Goal: Transaction & Acquisition: Purchase product/service

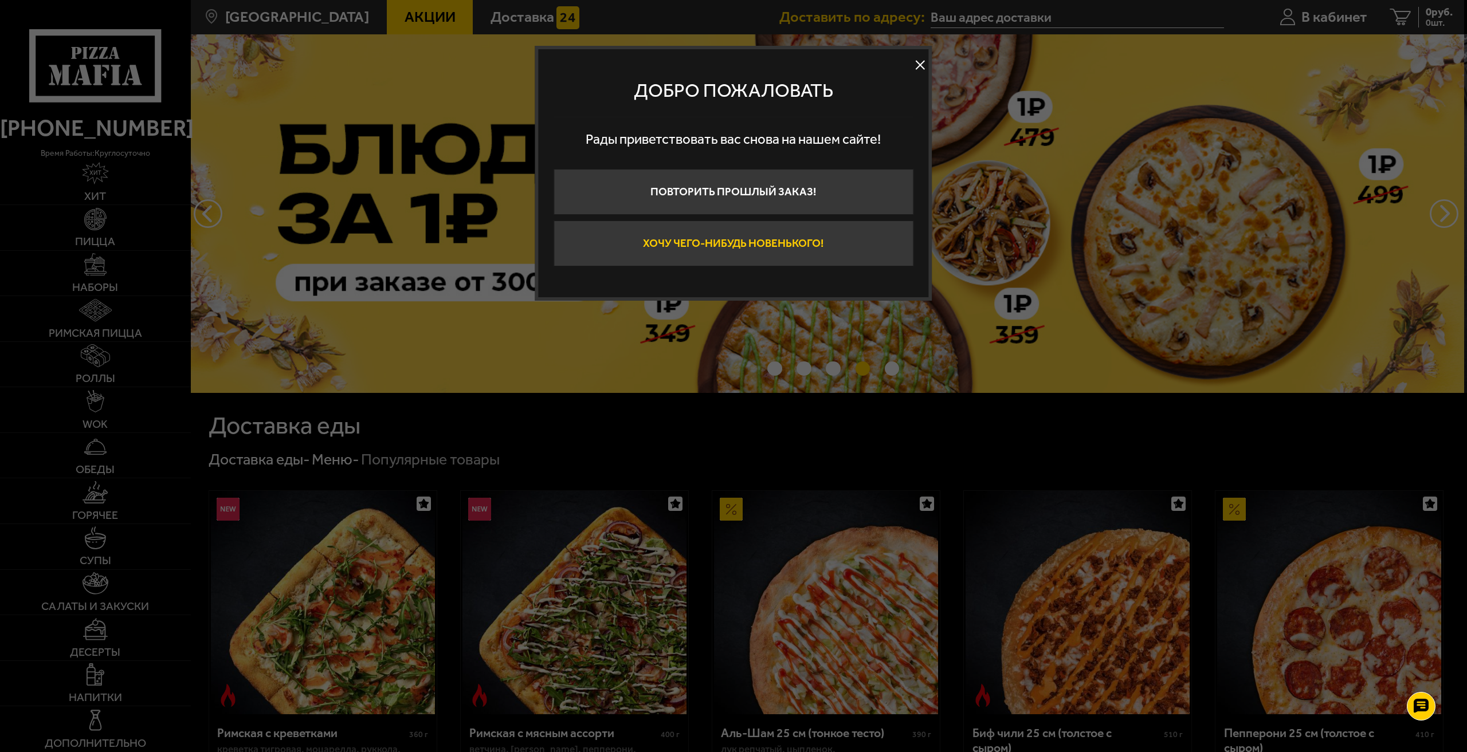
click at [758, 245] on button "Хочу чего-нибудь новенького!" at bounding box center [734, 244] width 360 height 46
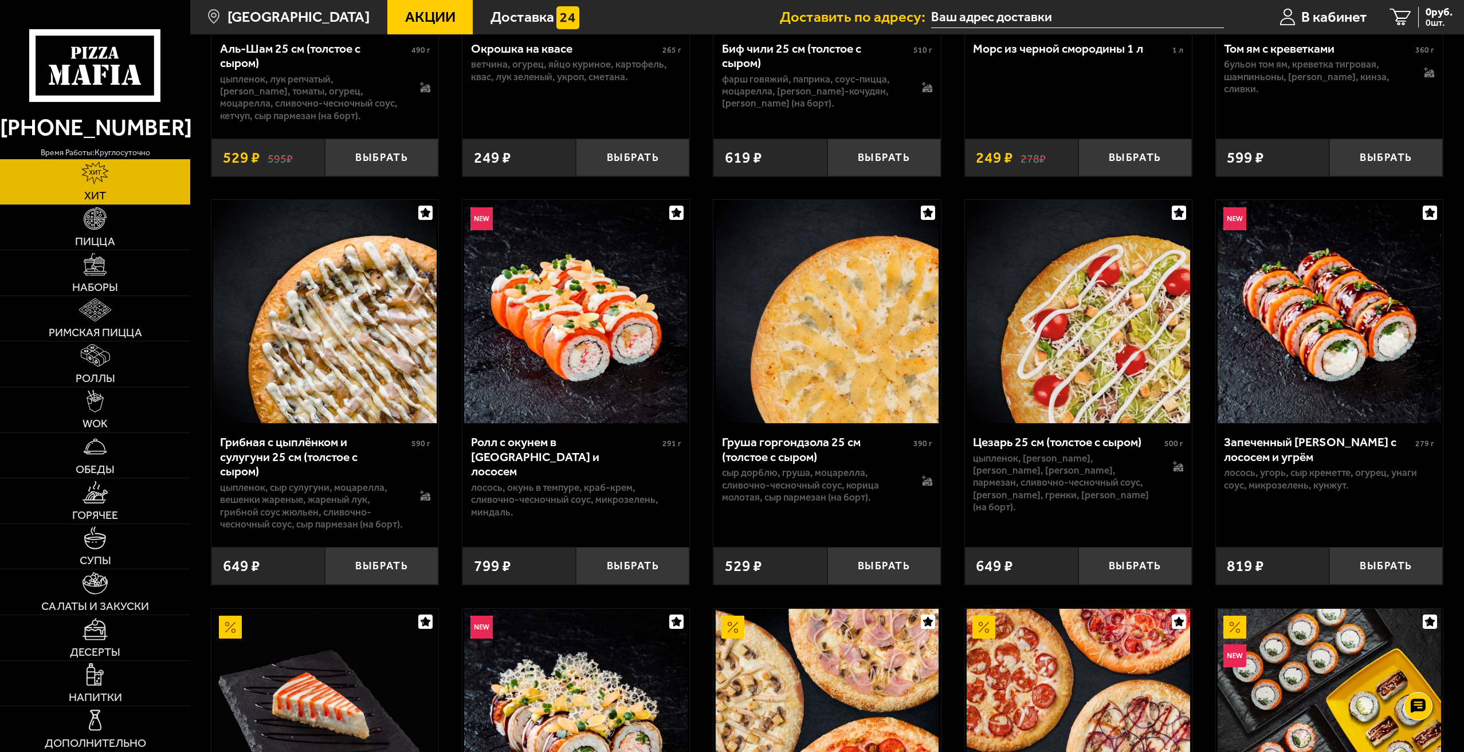
scroll to position [401, 0]
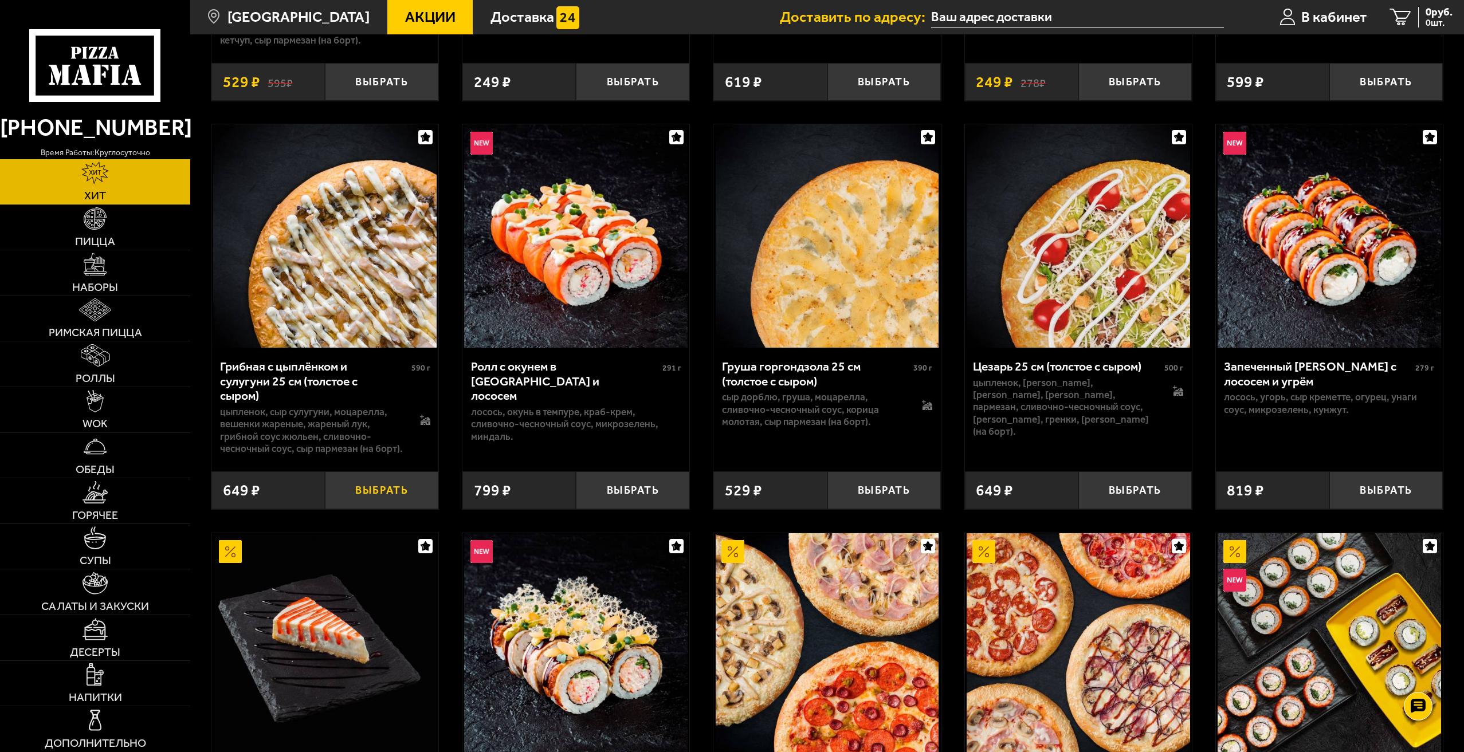
click at [369, 493] on button "Выбрать" at bounding box center [381, 490] width 113 height 37
click at [343, 497] on button "−" at bounding box center [344, 490] width 38 height 37
click at [357, 261] on img at bounding box center [324, 235] width 223 height 223
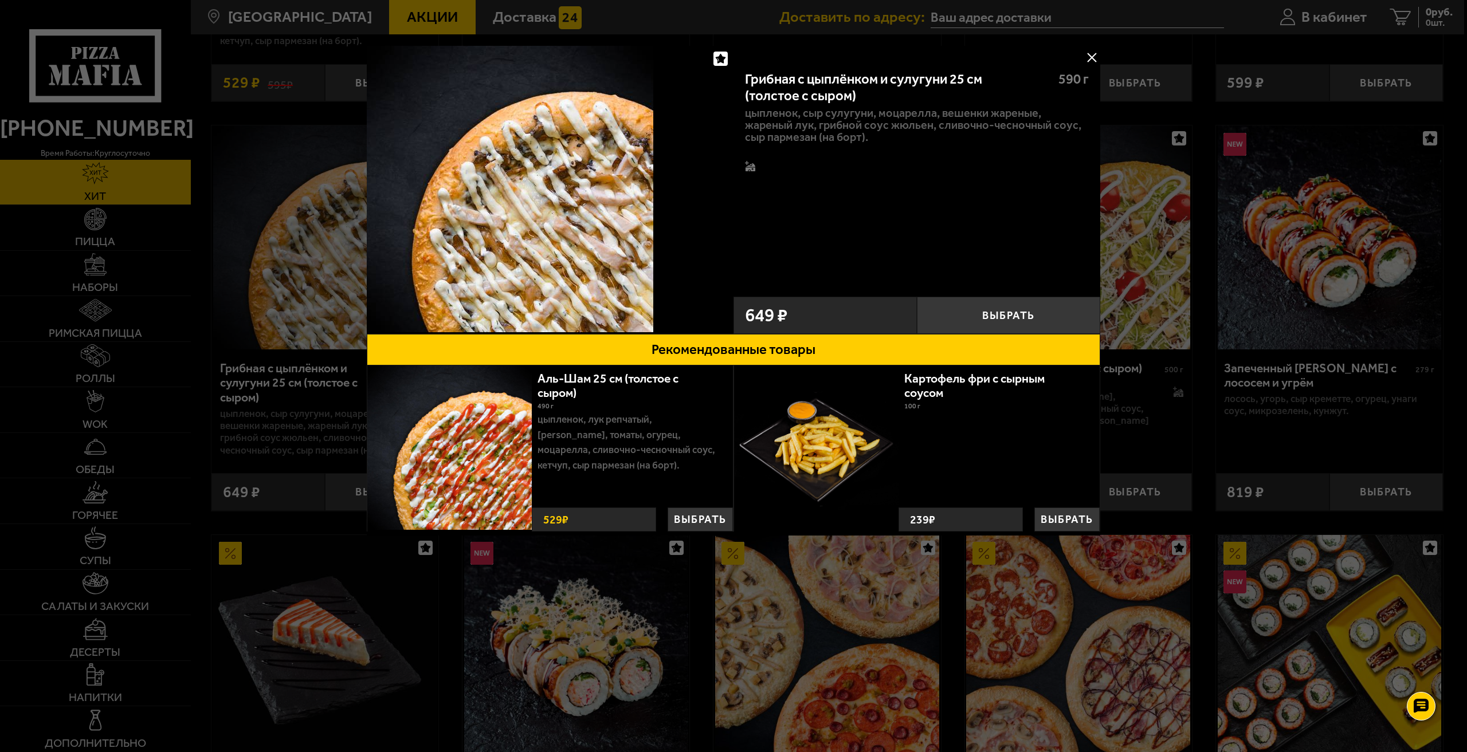
click at [1165, 441] on div at bounding box center [733, 376] width 1467 height 752
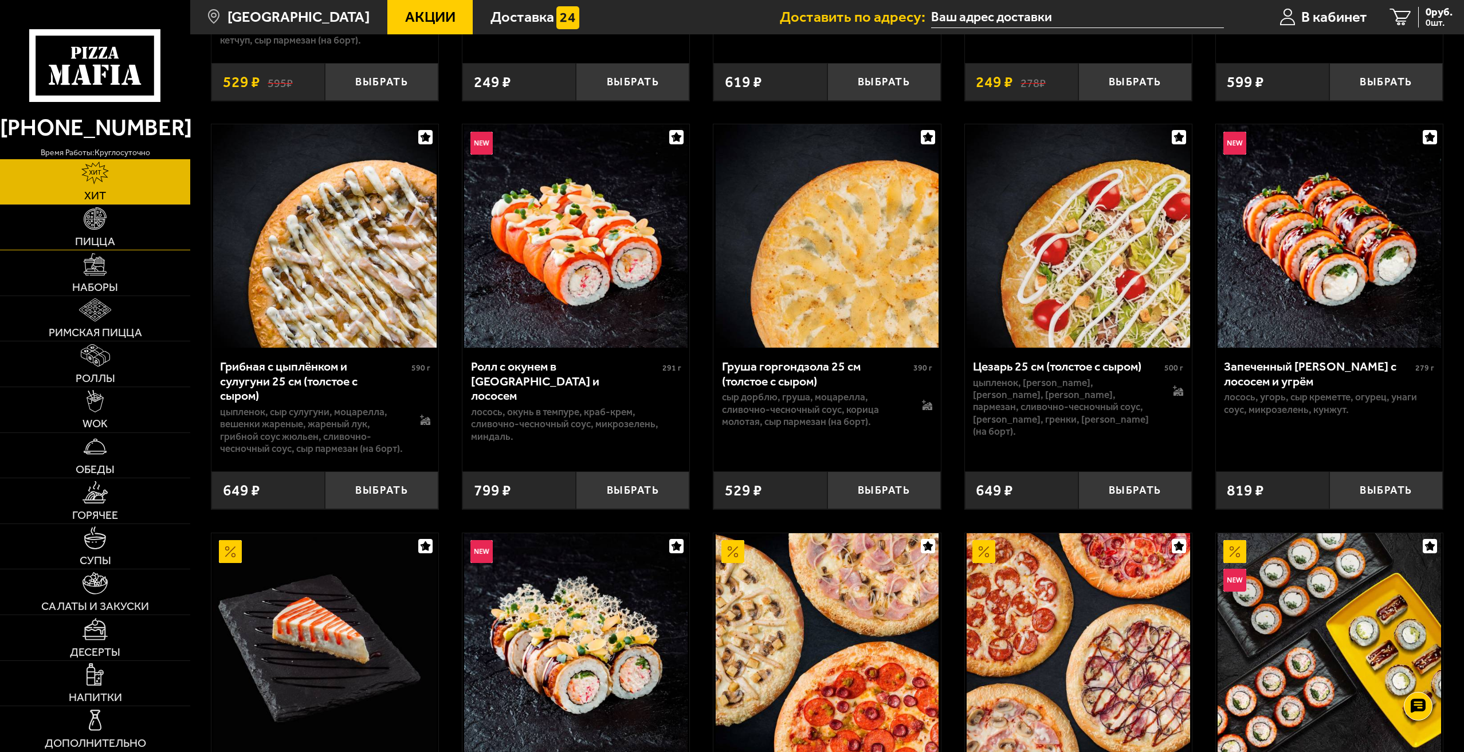
click at [96, 218] on img at bounding box center [95, 218] width 22 height 22
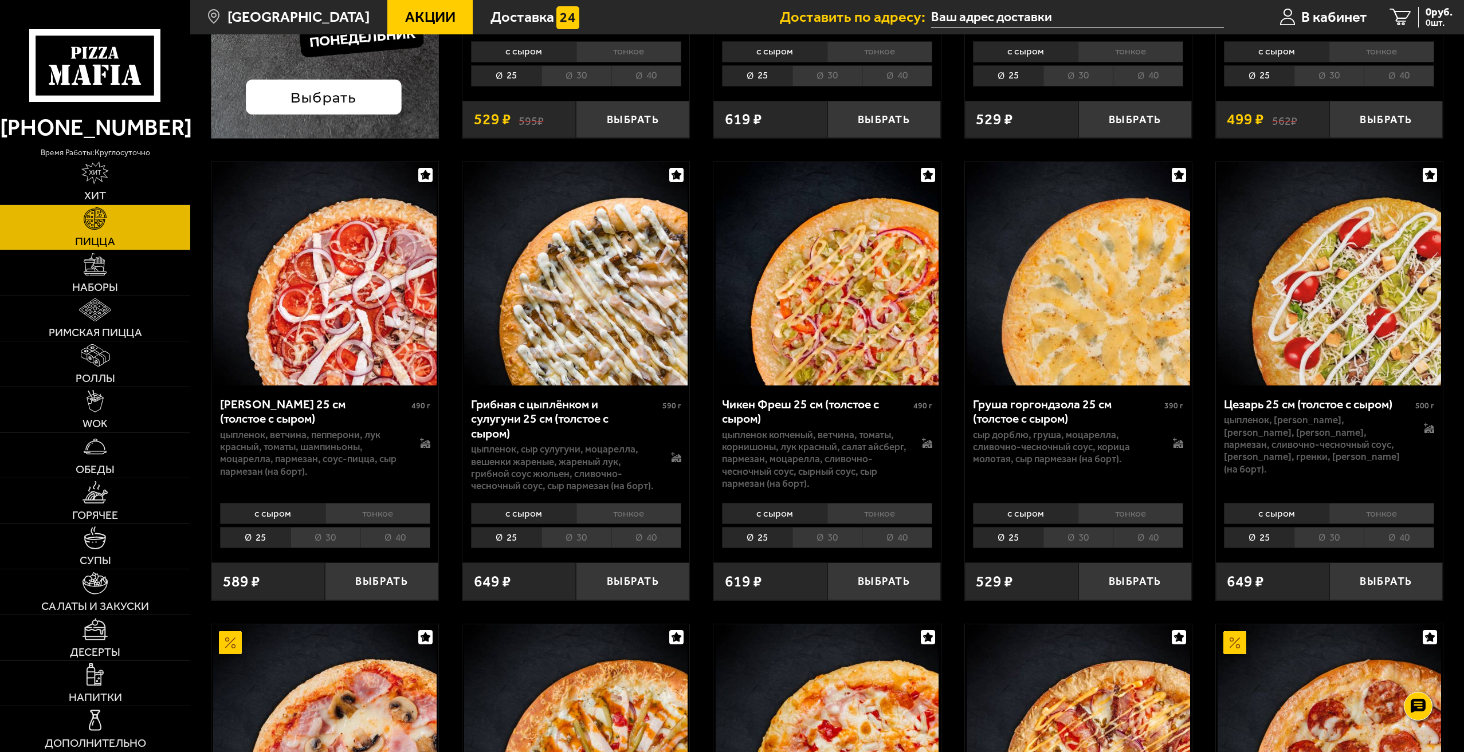
scroll to position [516, 0]
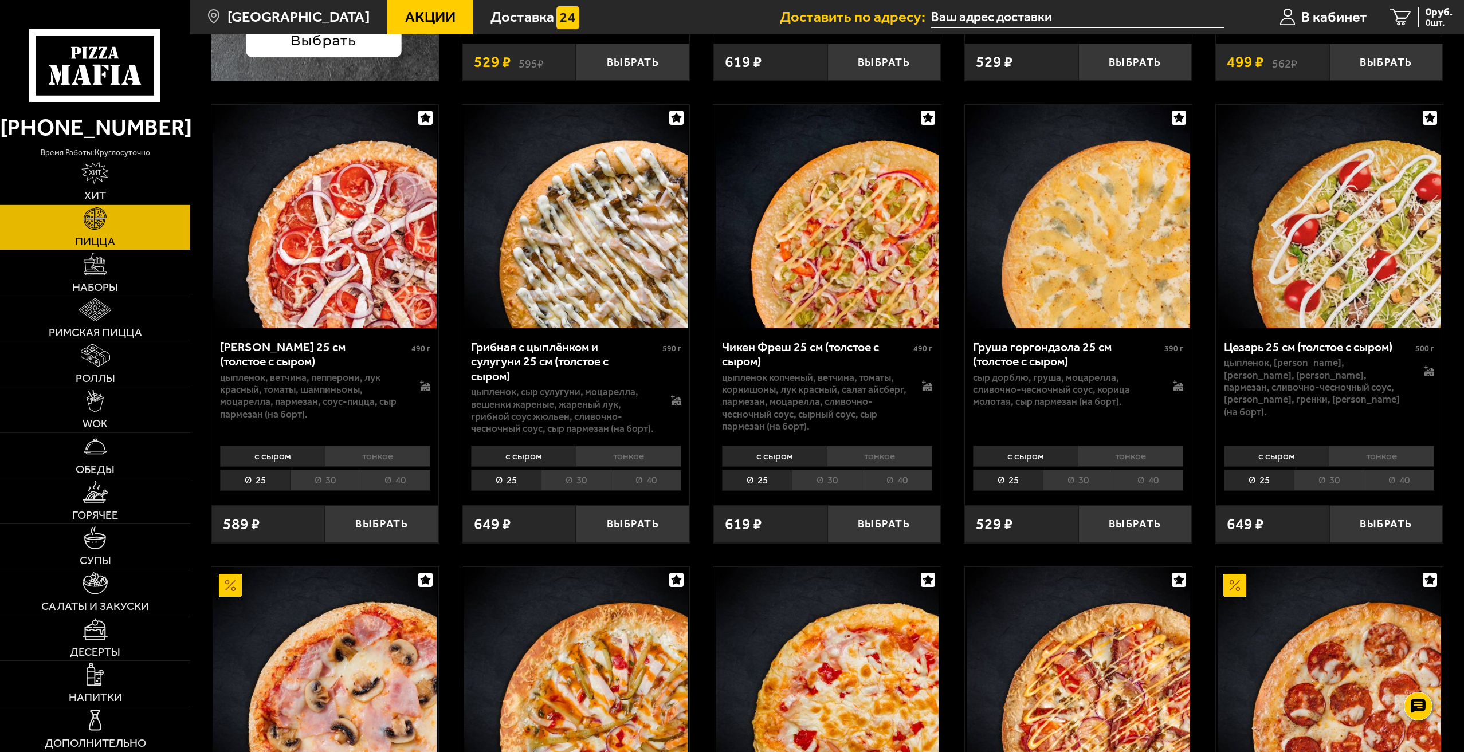
click at [652, 486] on li "40" at bounding box center [646, 480] width 70 height 21
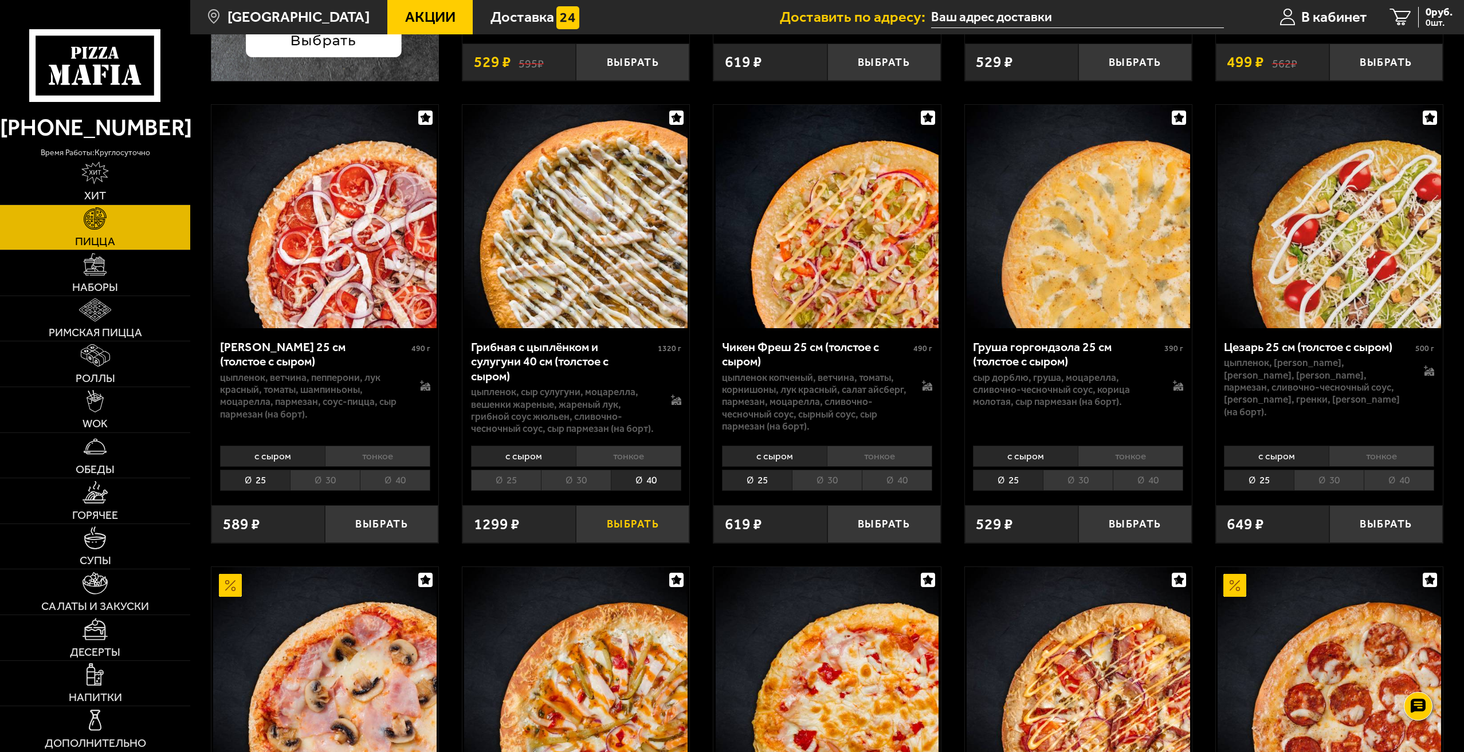
click at [645, 530] on button "Выбрать" at bounding box center [632, 523] width 113 height 37
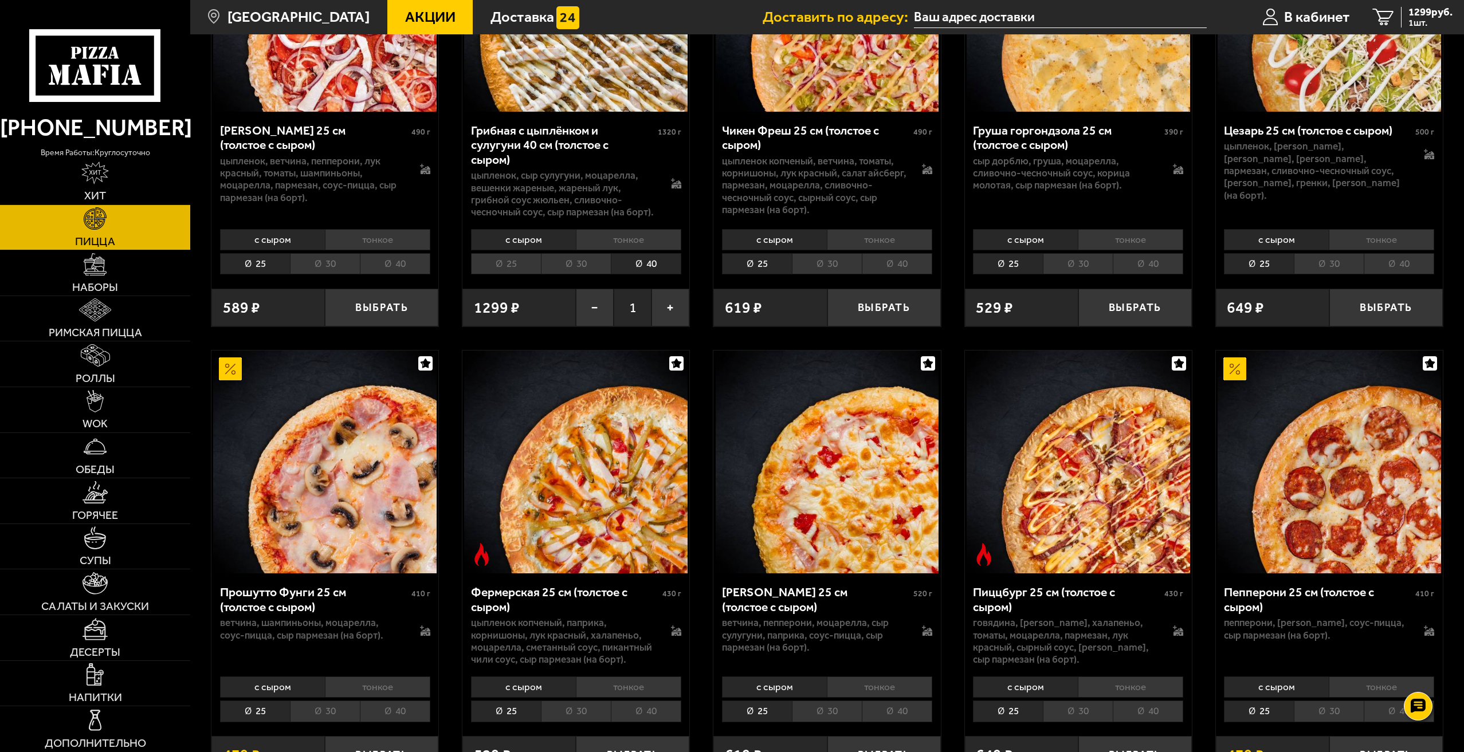
scroll to position [860, 0]
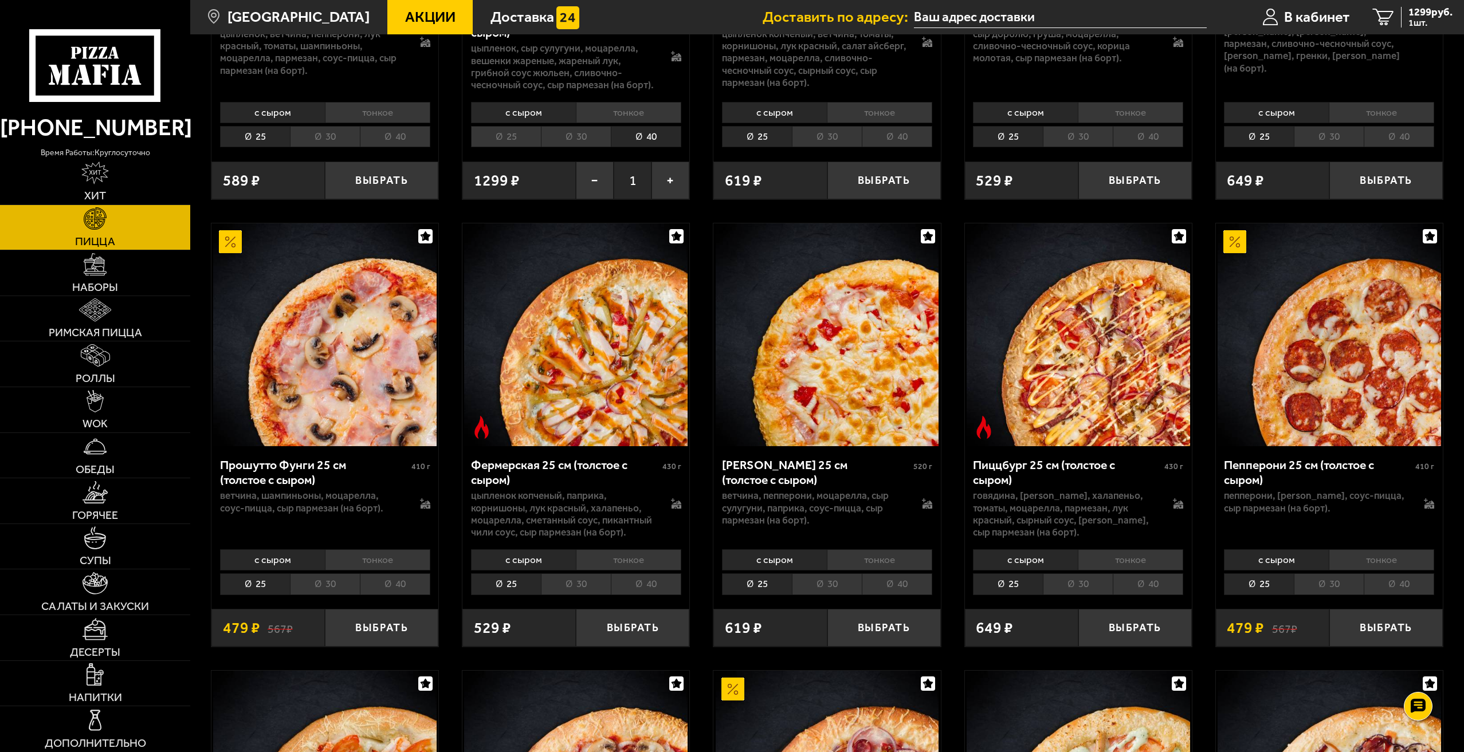
click at [910, 587] on li "40" at bounding box center [897, 584] width 70 height 21
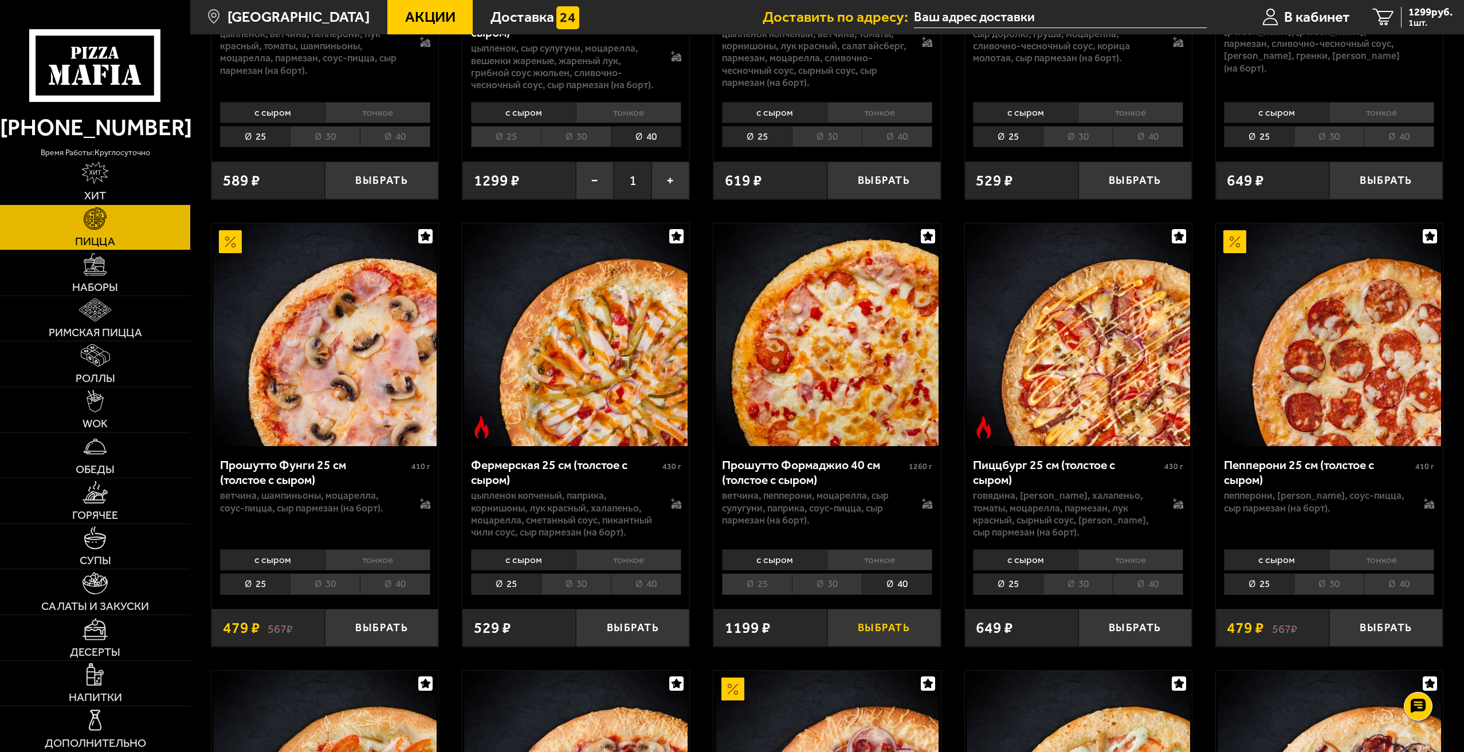
click at [888, 634] on button "Выбрать" at bounding box center [883, 627] width 113 height 37
click at [1419, 587] on li "40" at bounding box center [1399, 584] width 70 height 21
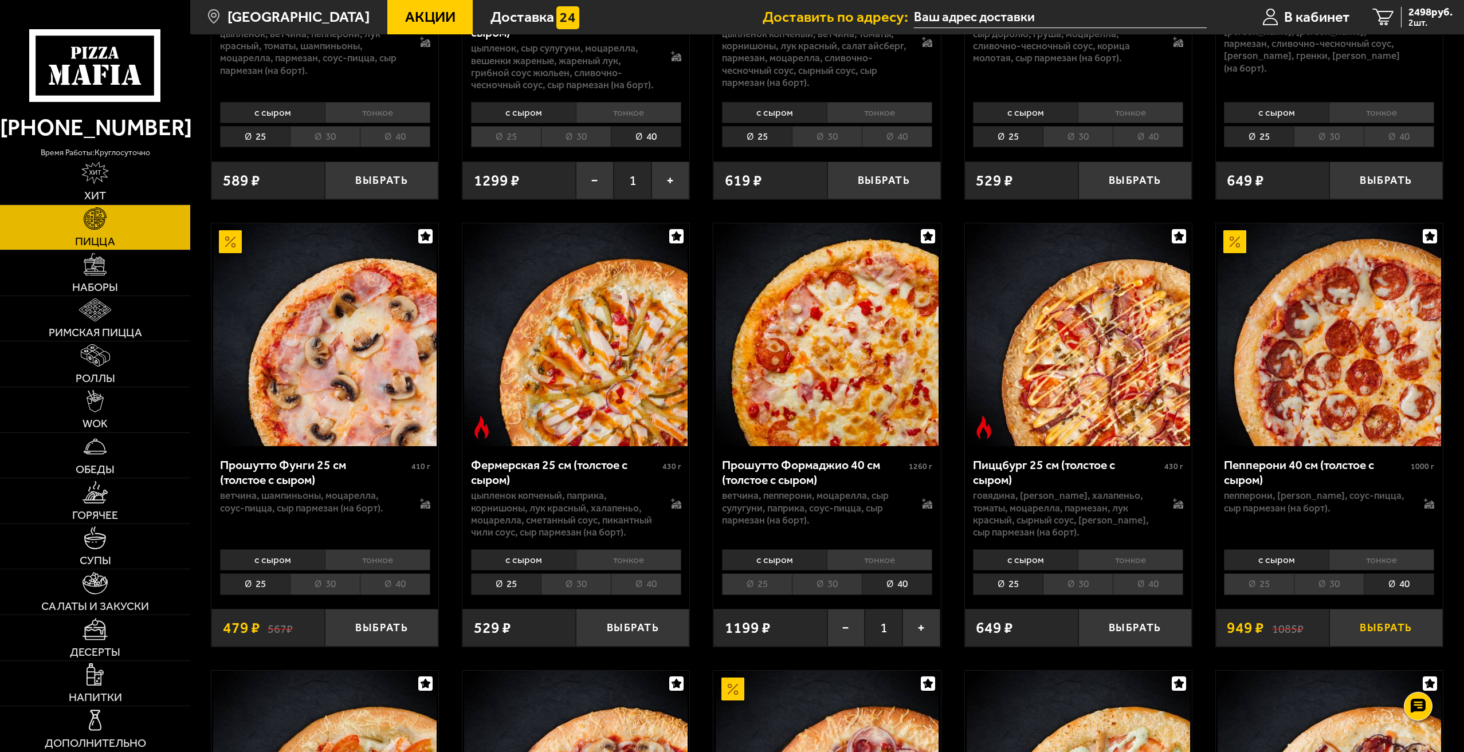
click at [1397, 637] on button "Выбрать" at bounding box center [1385, 627] width 113 height 37
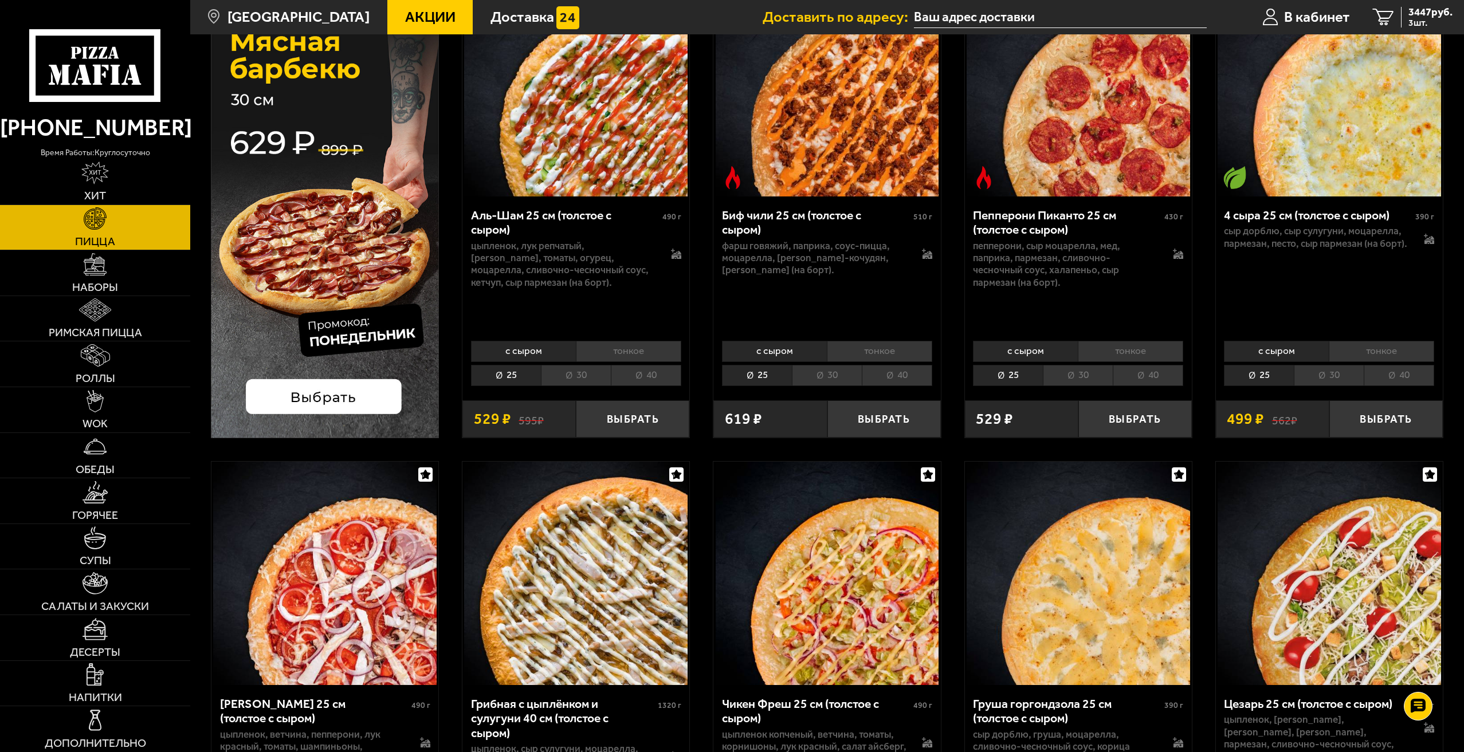
scroll to position [0, 0]
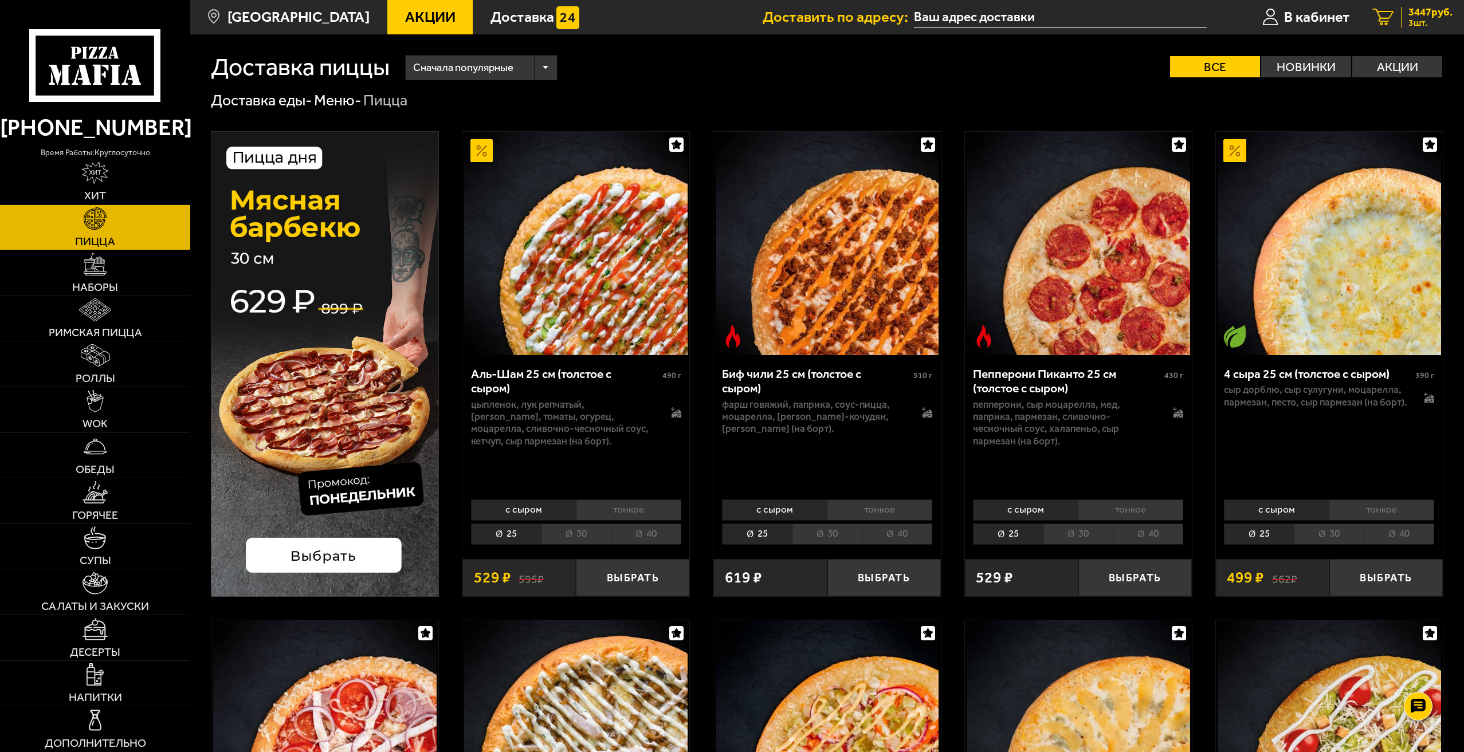
click at [1423, 15] on span "3447 руб." at bounding box center [1431, 12] width 44 height 11
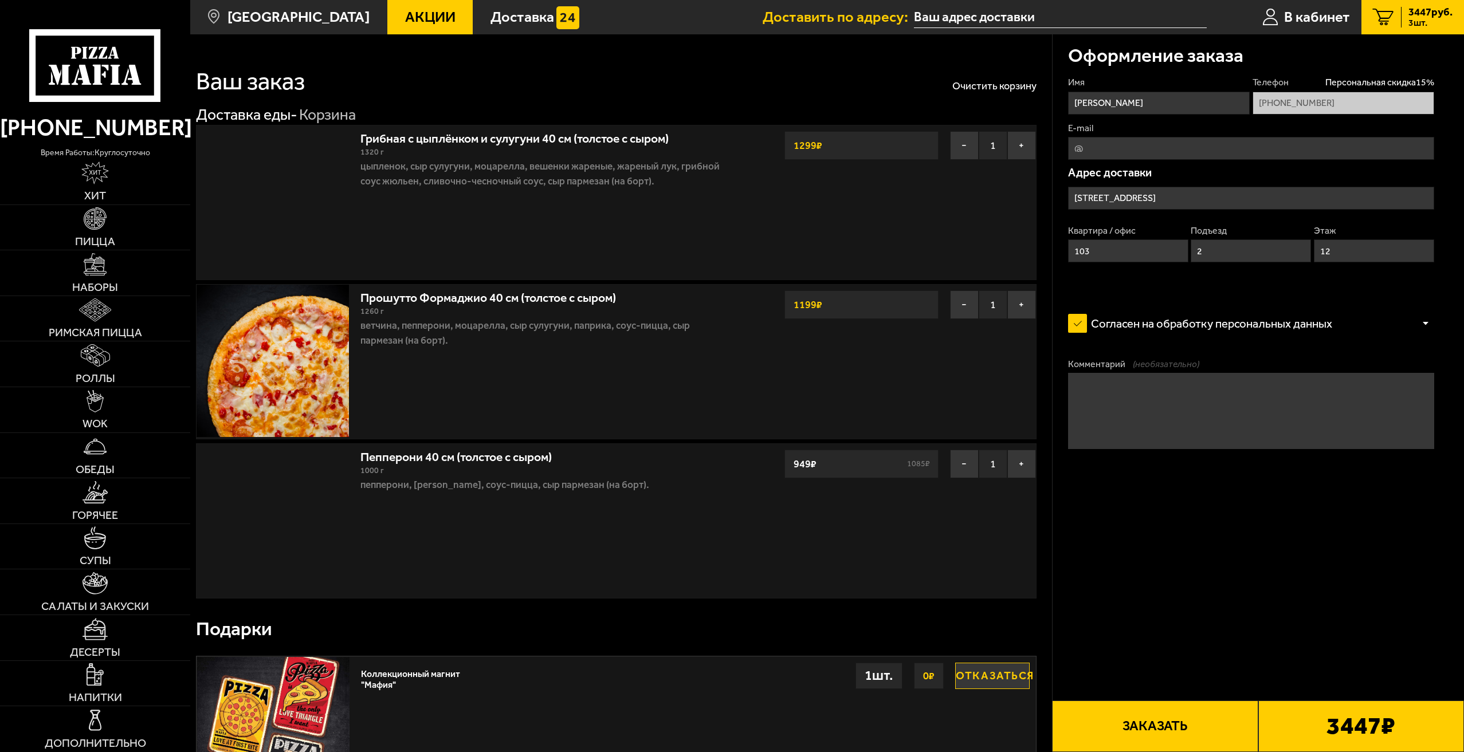
type input "[STREET_ADDRESS]"
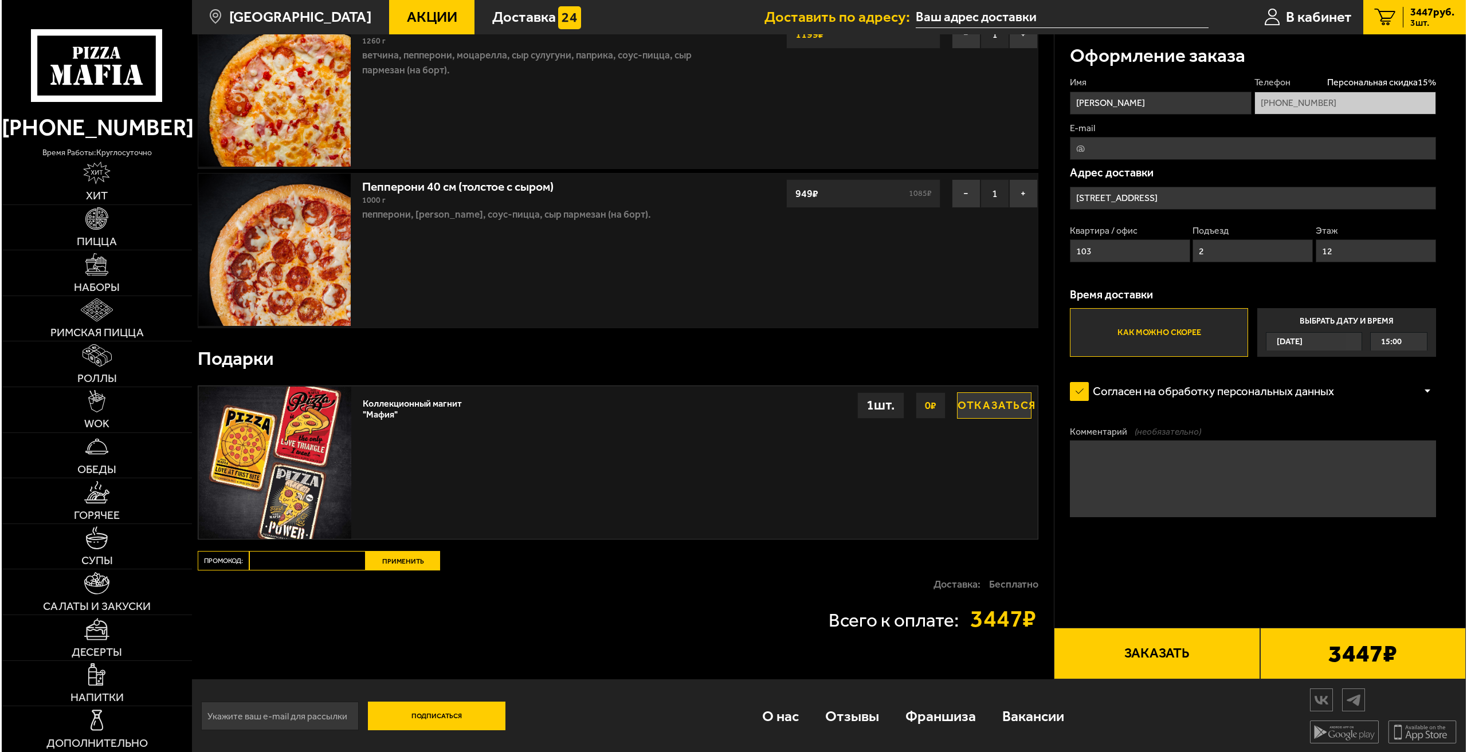
scroll to position [273, 0]
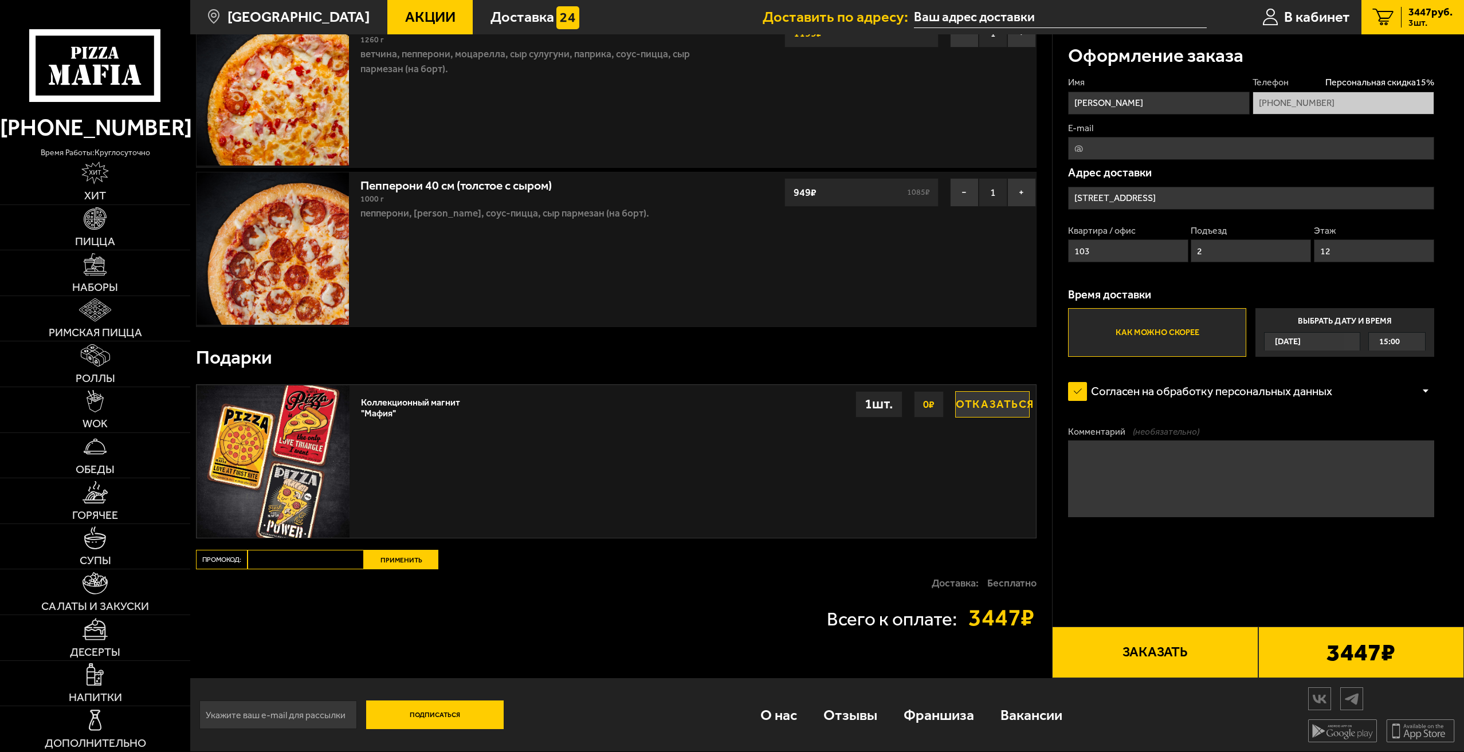
click at [1174, 658] on button "Заказать" at bounding box center [1155, 653] width 206 height 52
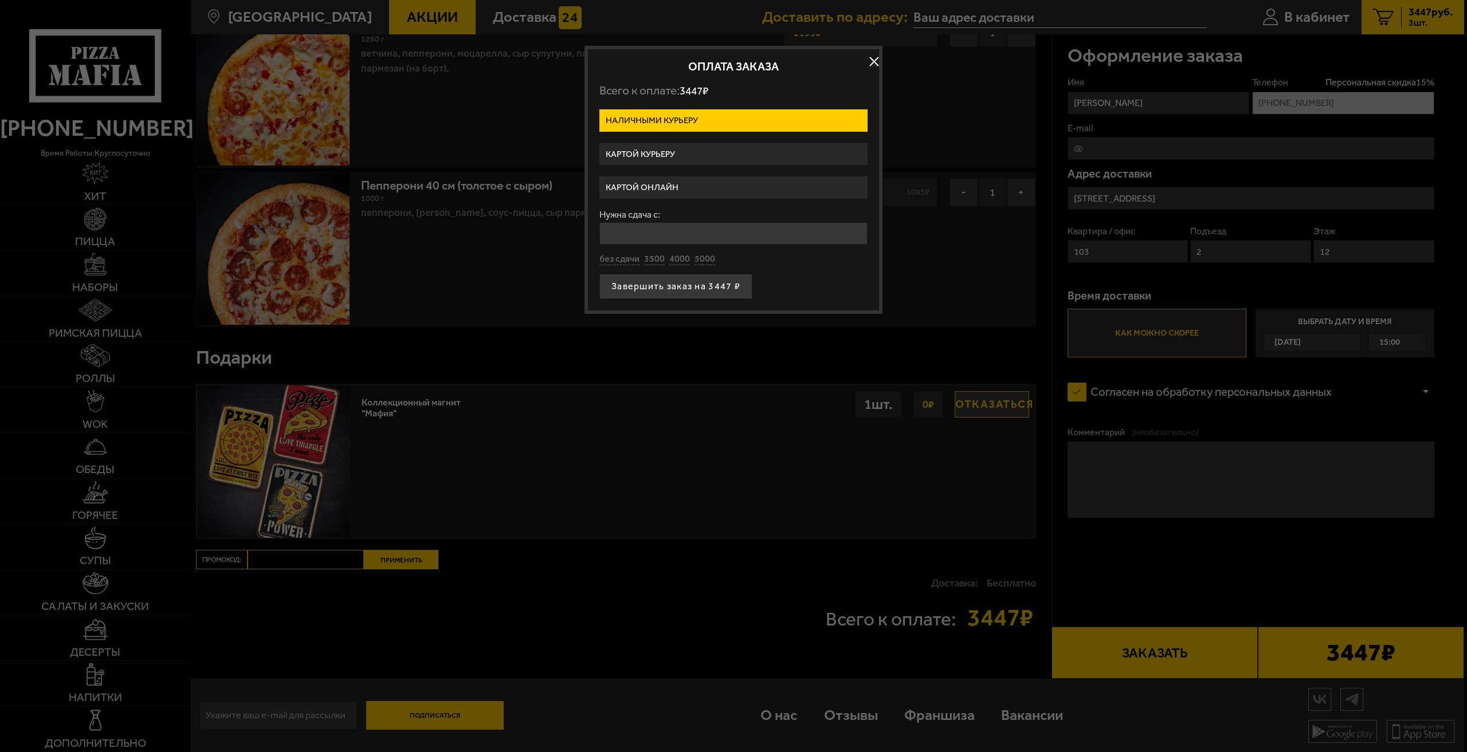
click at [658, 190] on label "Картой онлайн" at bounding box center [733, 188] width 268 height 22
click at [0, 0] on input "Картой онлайн" at bounding box center [0, 0] width 0 height 0
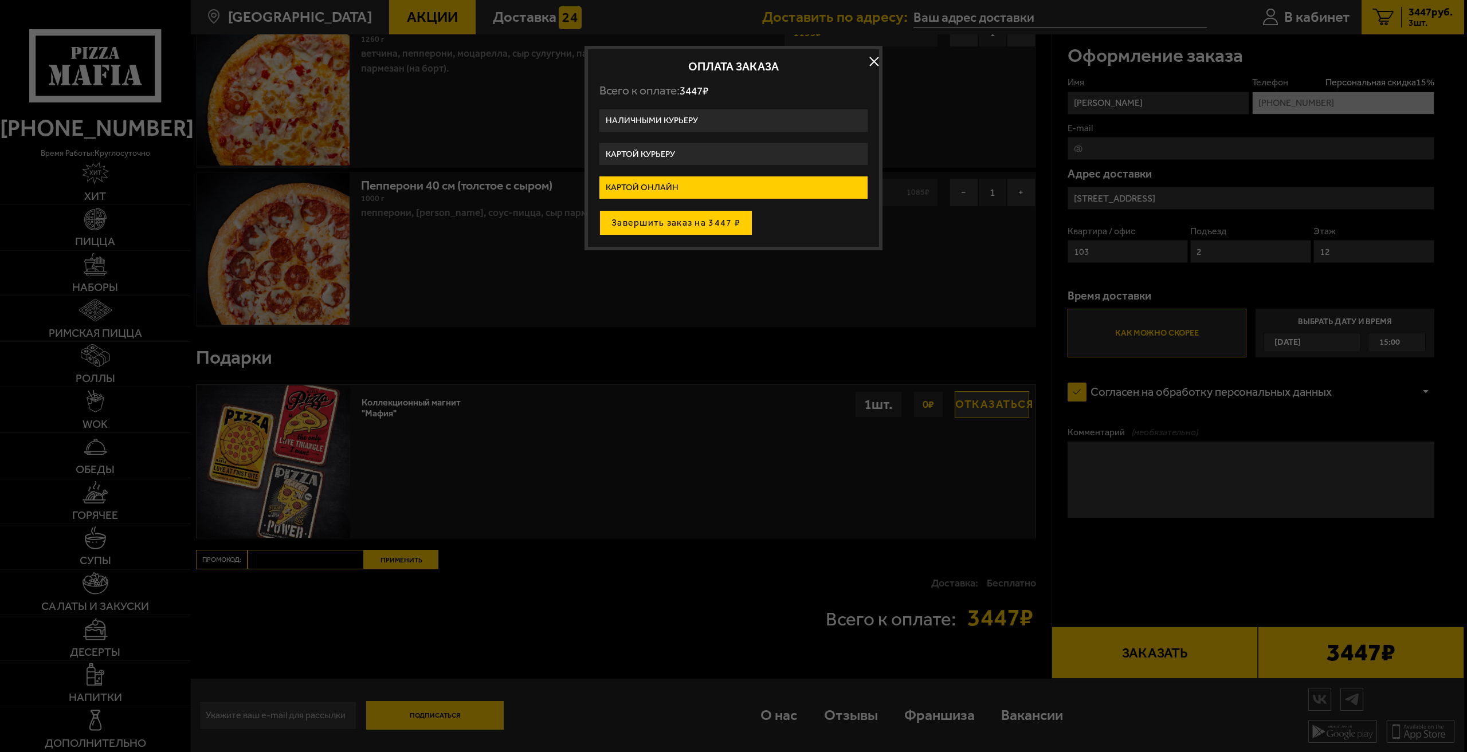
click at [687, 226] on button "Завершить заказ на 3447 ₽" at bounding box center [675, 222] width 153 height 25
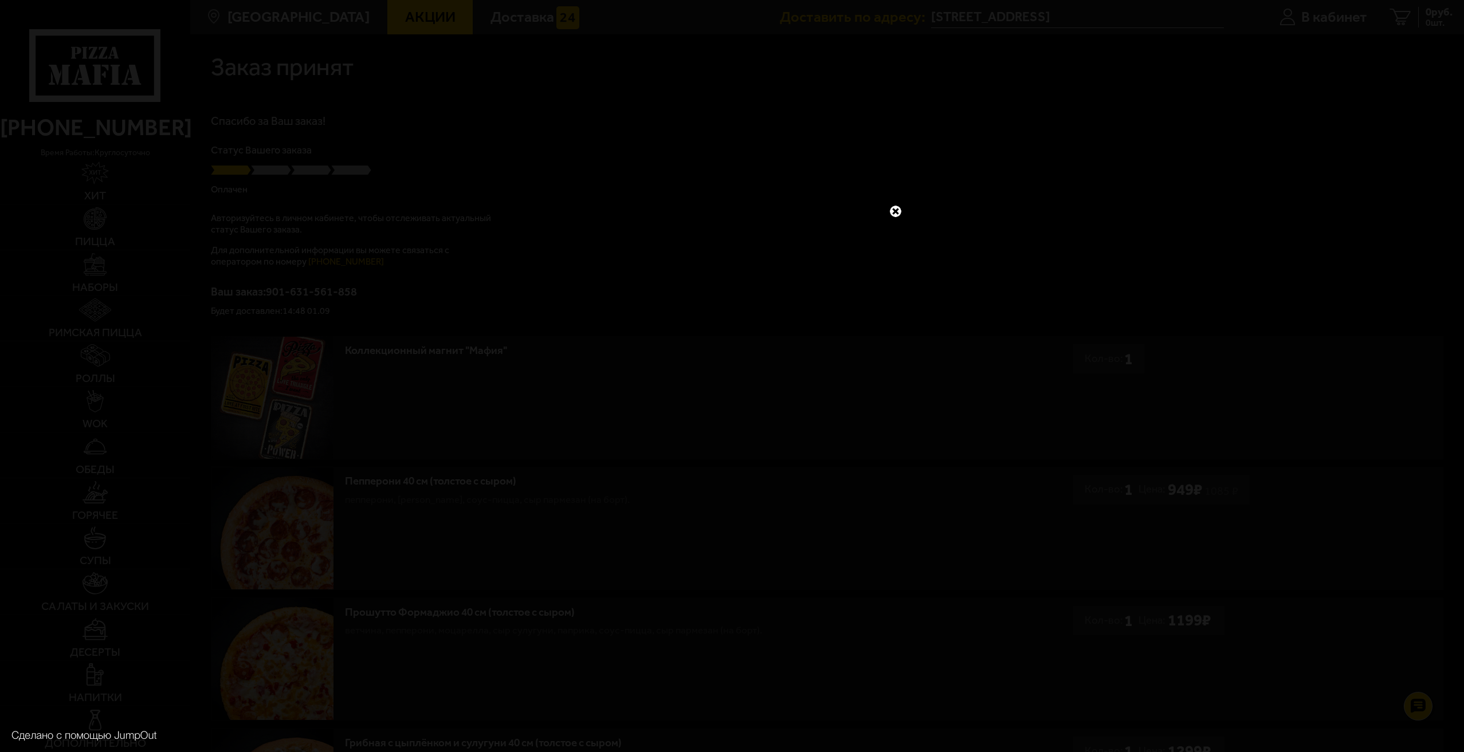
click at [894, 210] on link at bounding box center [895, 211] width 15 height 15
